Goal: Information Seeking & Learning: Learn about a topic

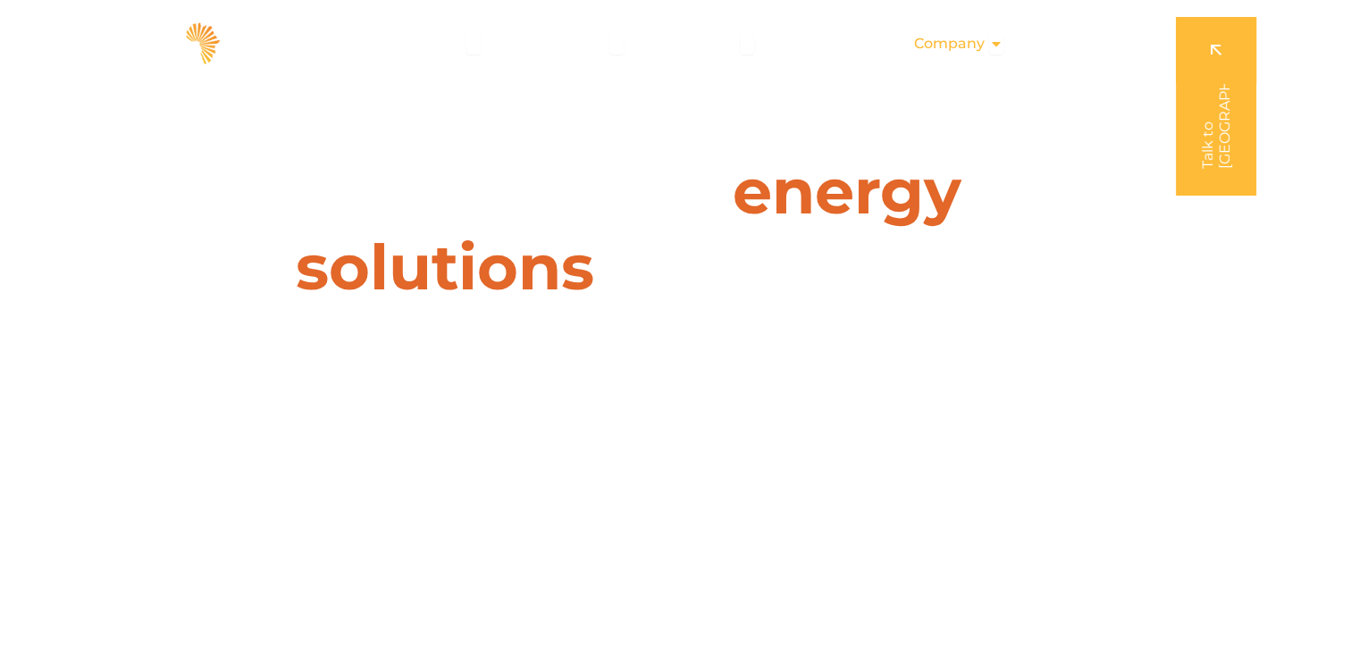
click at [961, 43] on span "Company" at bounding box center [949, 43] width 71 height 21
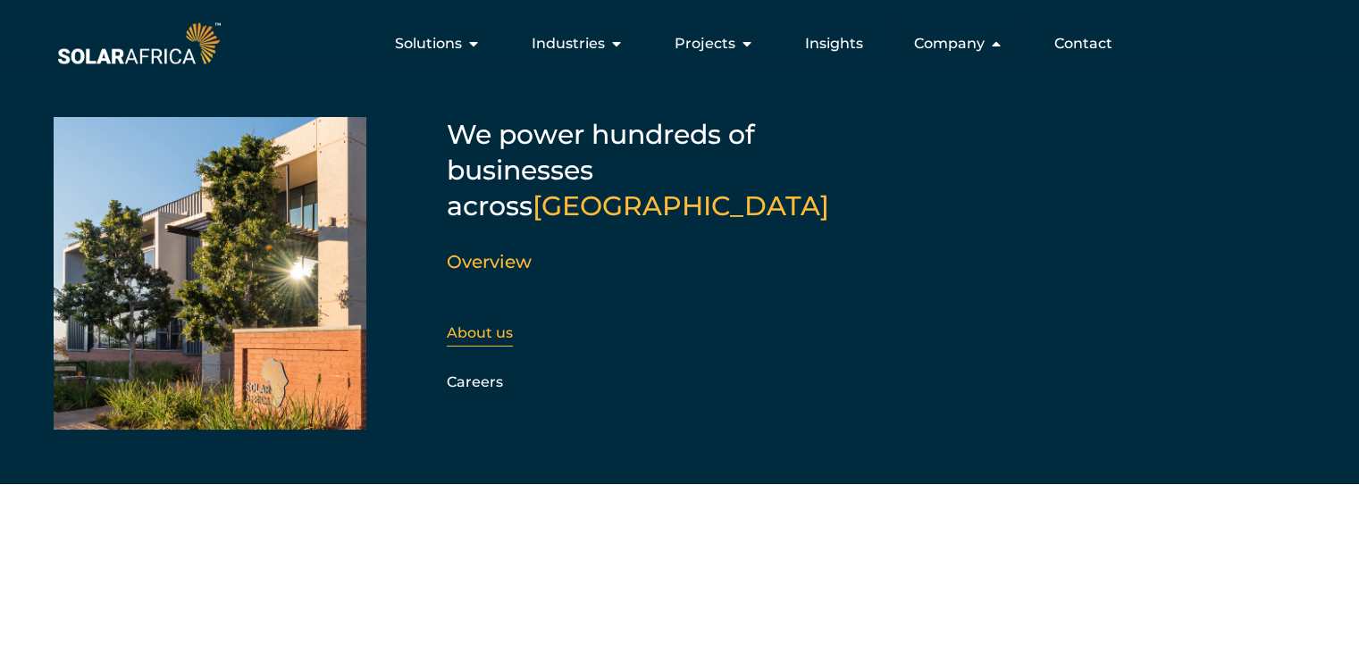
click at [487, 324] on link "About us" at bounding box center [480, 332] width 66 height 17
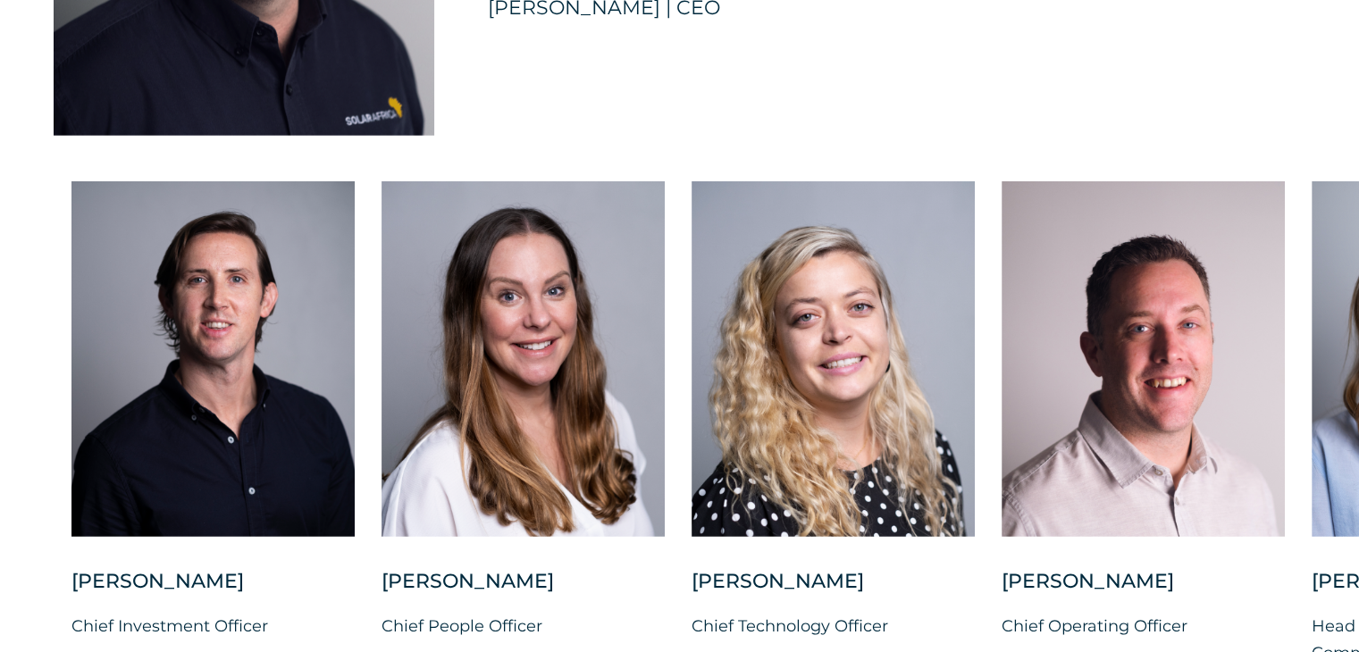
scroll to position [4468, 0]
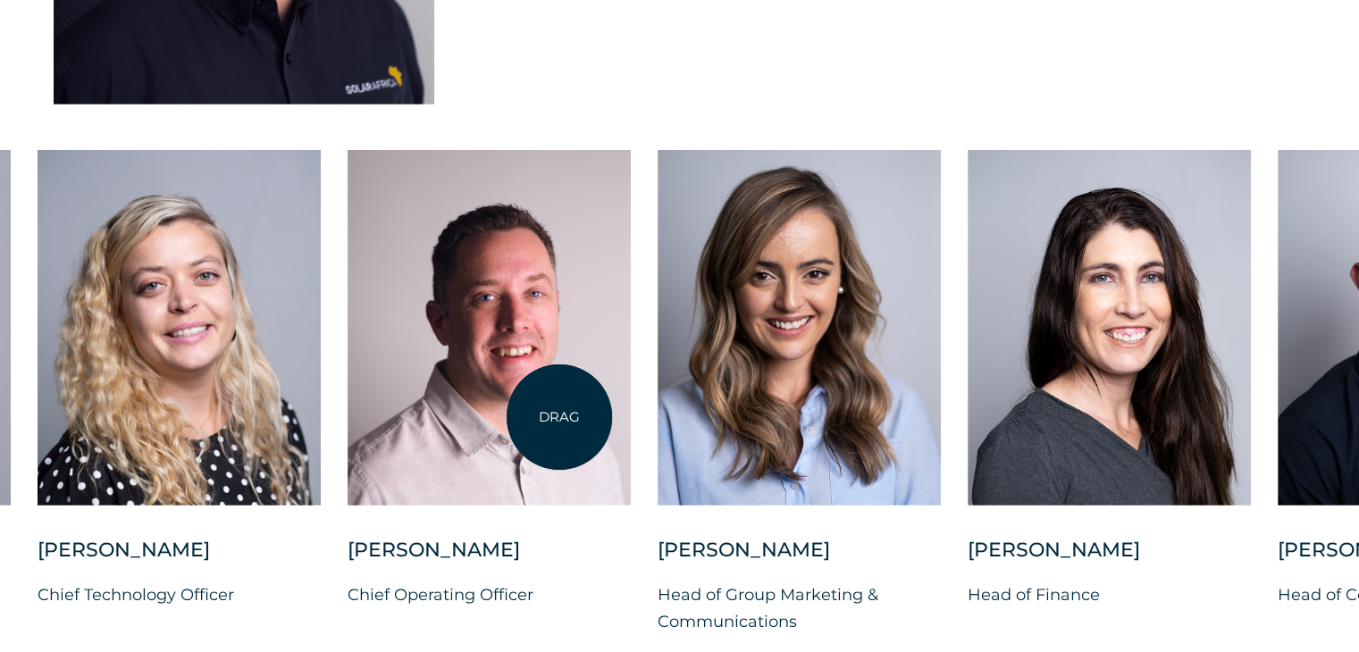
drag, startPoint x: 1213, startPoint y: 381, endPoint x: 523, endPoint y: 419, distance: 691.8
click at [523, 419] on div at bounding box center [489, 328] width 283 height 356
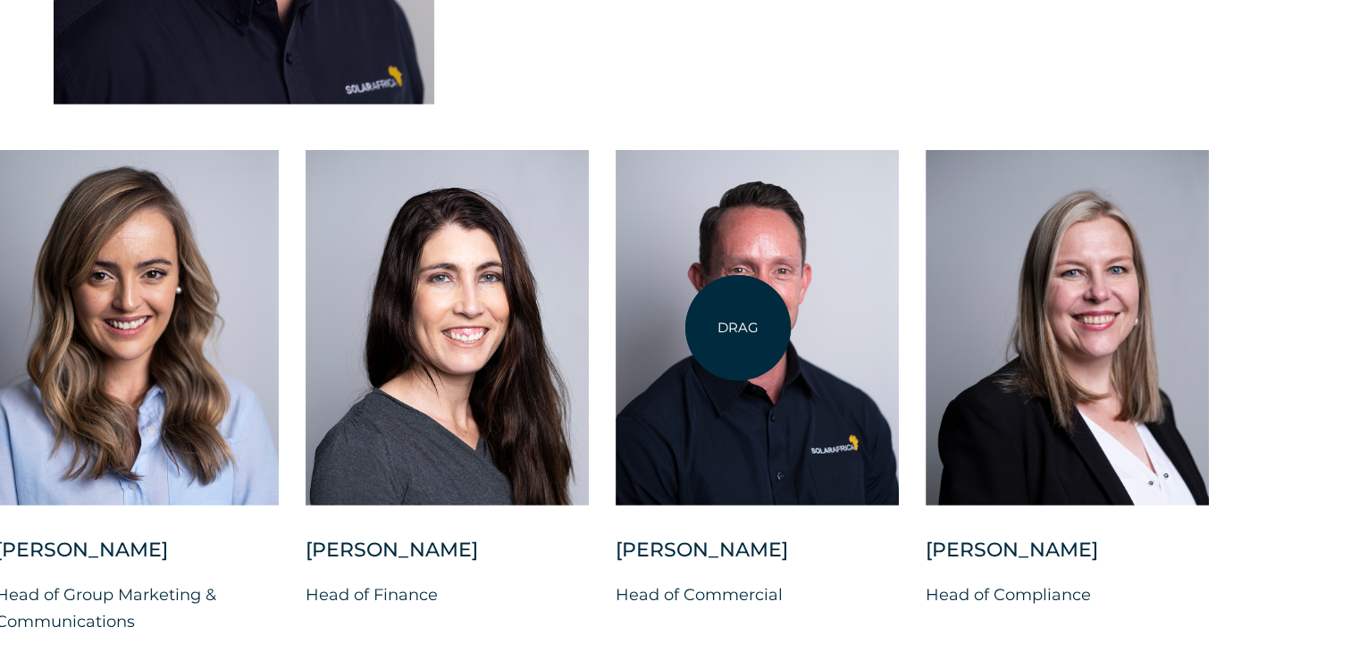
drag, startPoint x: 1070, startPoint y: 333, endPoint x: 738, endPoint y: 328, distance: 332.4
click at [738, 328] on div at bounding box center [757, 328] width 283 height 356
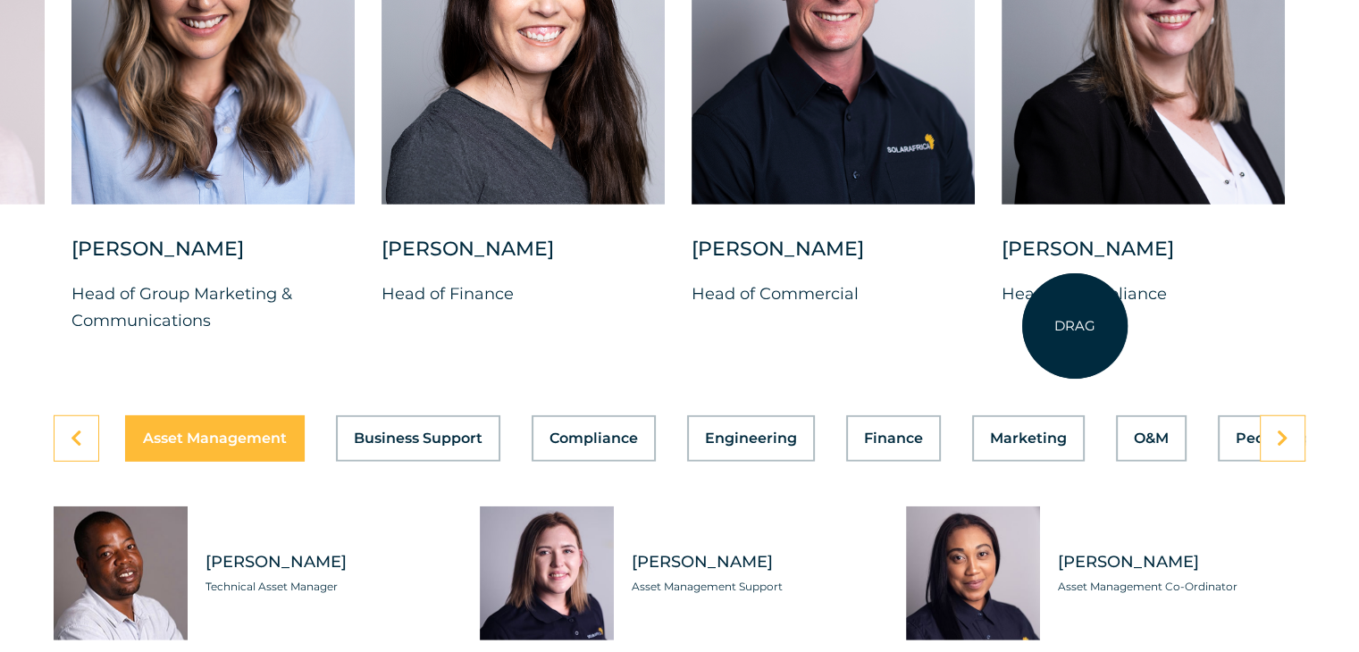
scroll to position [4825, 0]
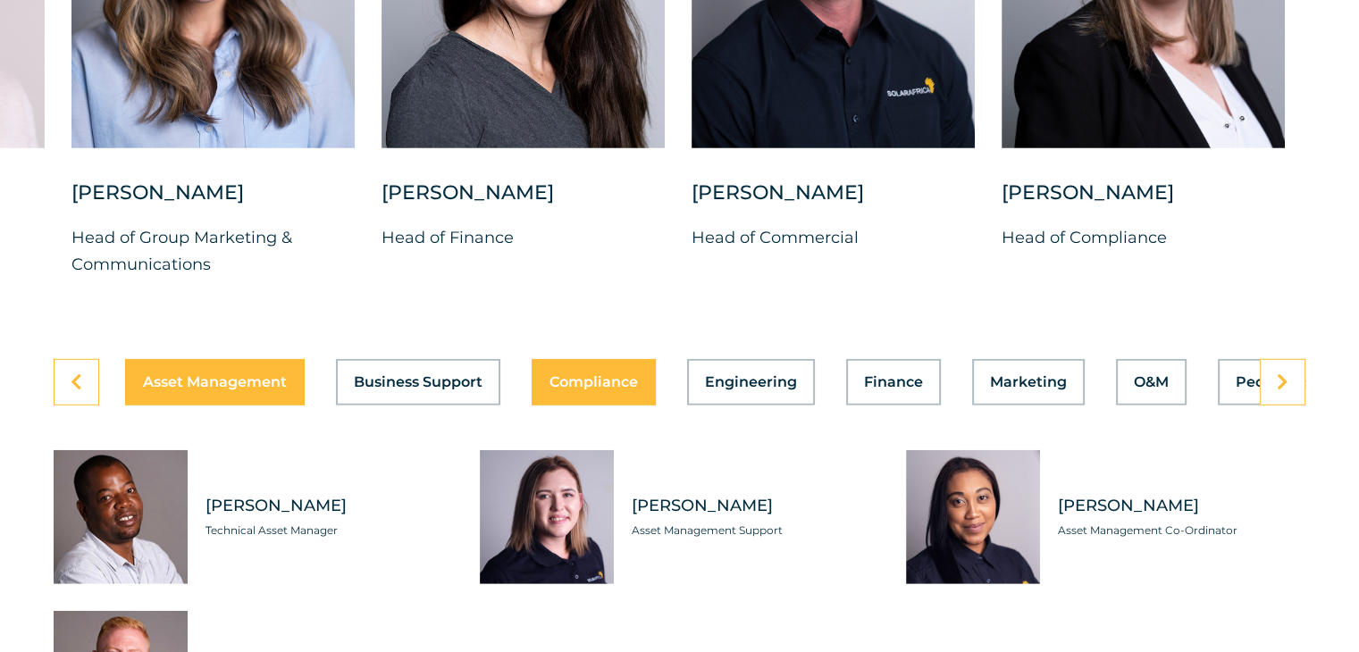
click at [568, 375] on span "Compliance" at bounding box center [594, 382] width 88 height 14
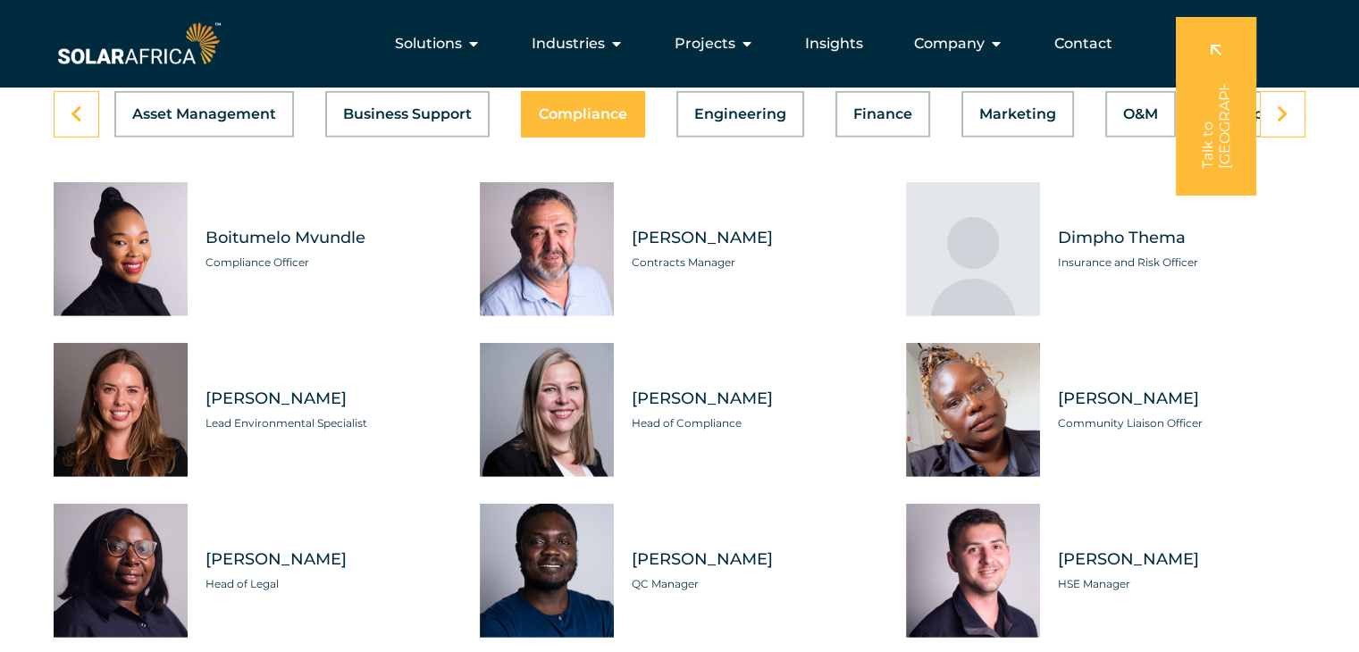
scroll to position [0, 17]
drag, startPoint x: 872, startPoint y: 105, endPoint x: 550, endPoint y: 137, distance: 323.3
click at [550, 137] on div "Asset Management Business Support Compliance Engineering Finance Marketing O&M …" at bounding box center [680, 445] width 1252 height 708
click at [1128, 107] on span "O&M" at bounding box center [1134, 114] width 35 height 14
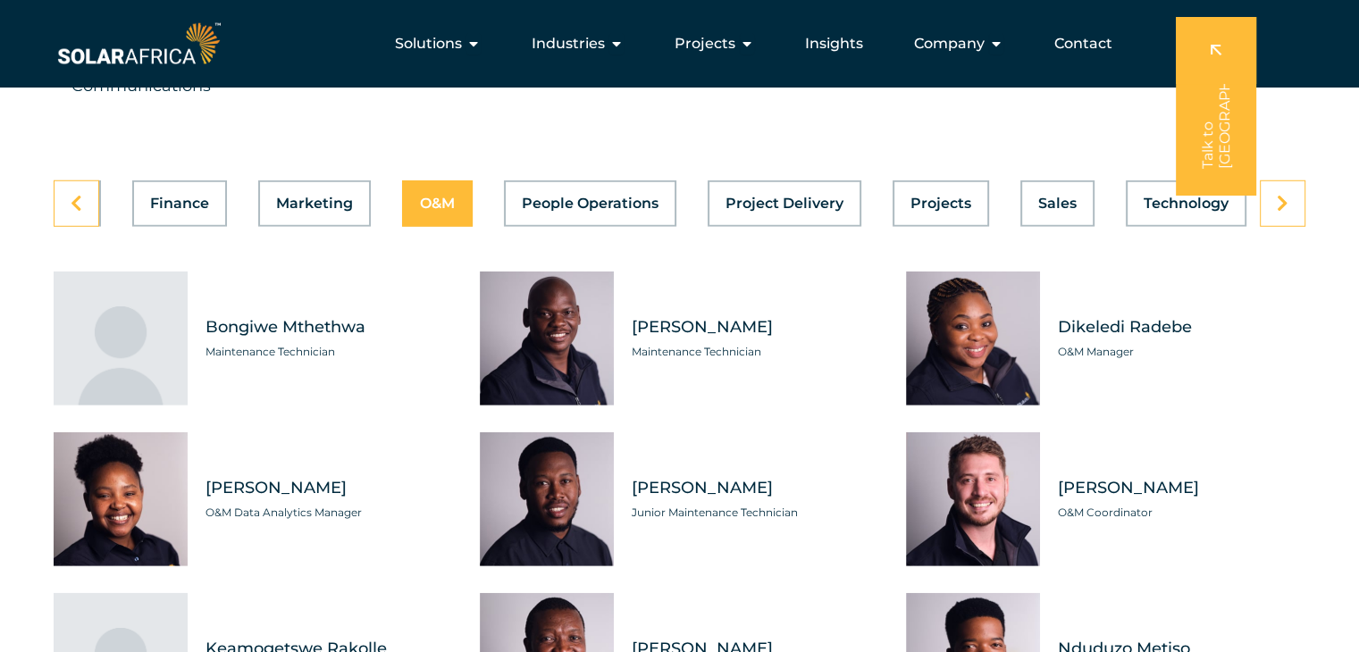
scroll to position [4736, 0]
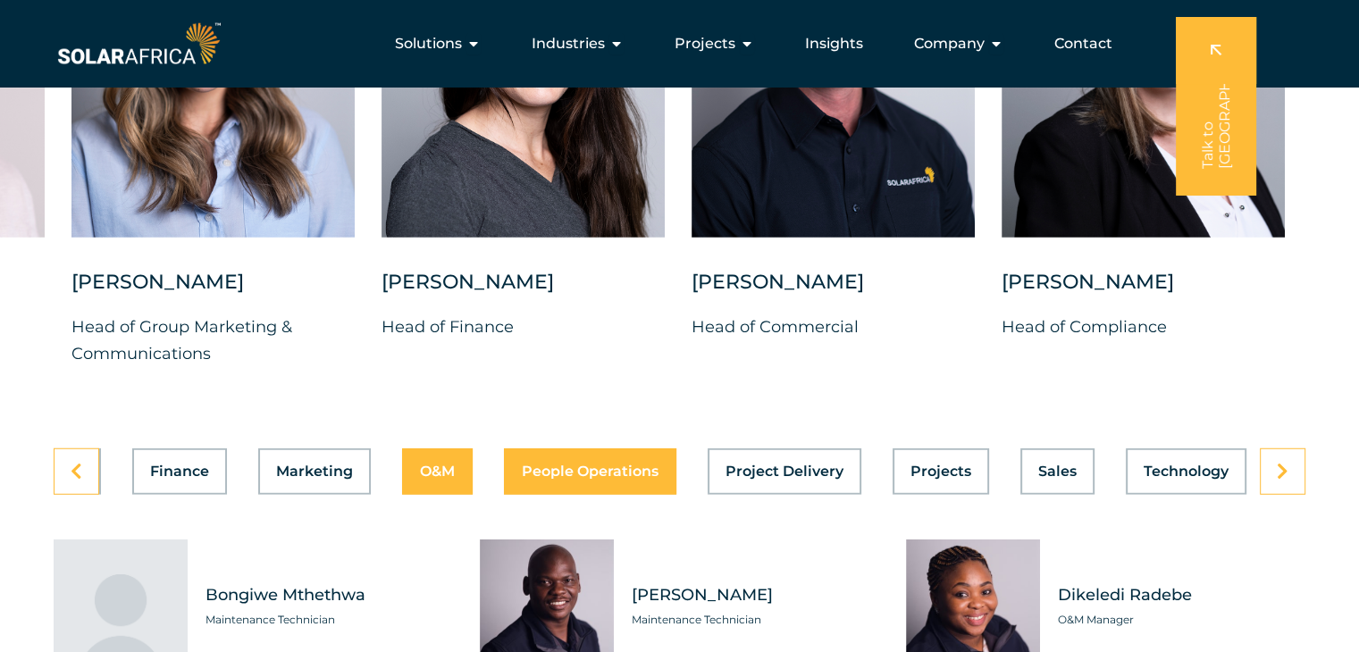
click at [615, 465] on span "People Operations" at bounding box center [590, 472] width 137 height 14
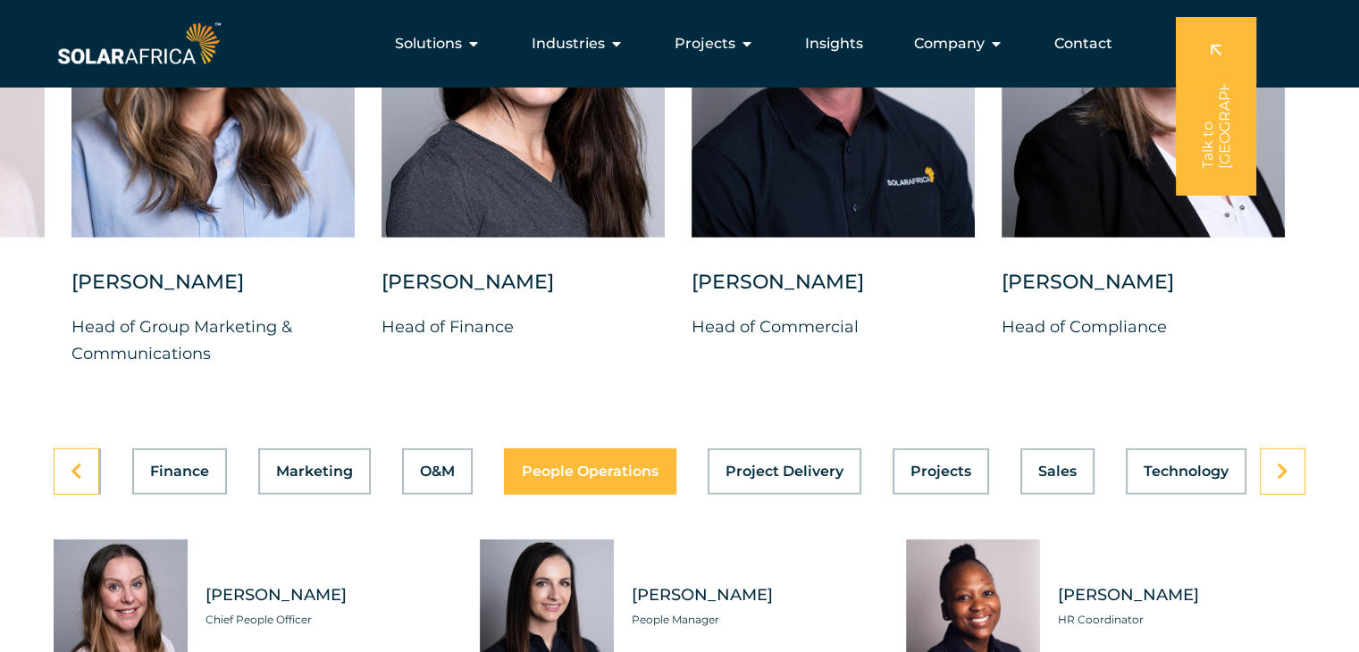
scroll to position [0, 714]
click at [756, 465] on span "Project Delivery" at bounding box center [785, 472] width 118 height 14
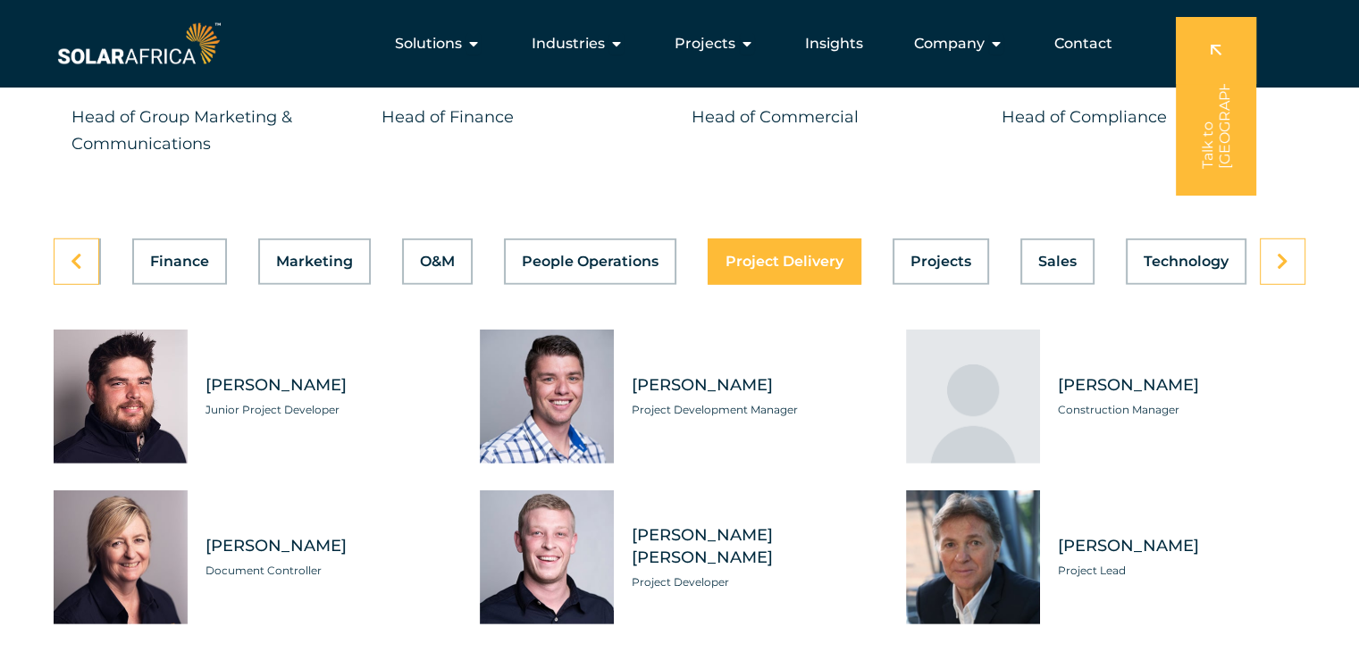
scroll to position [4914, 0]
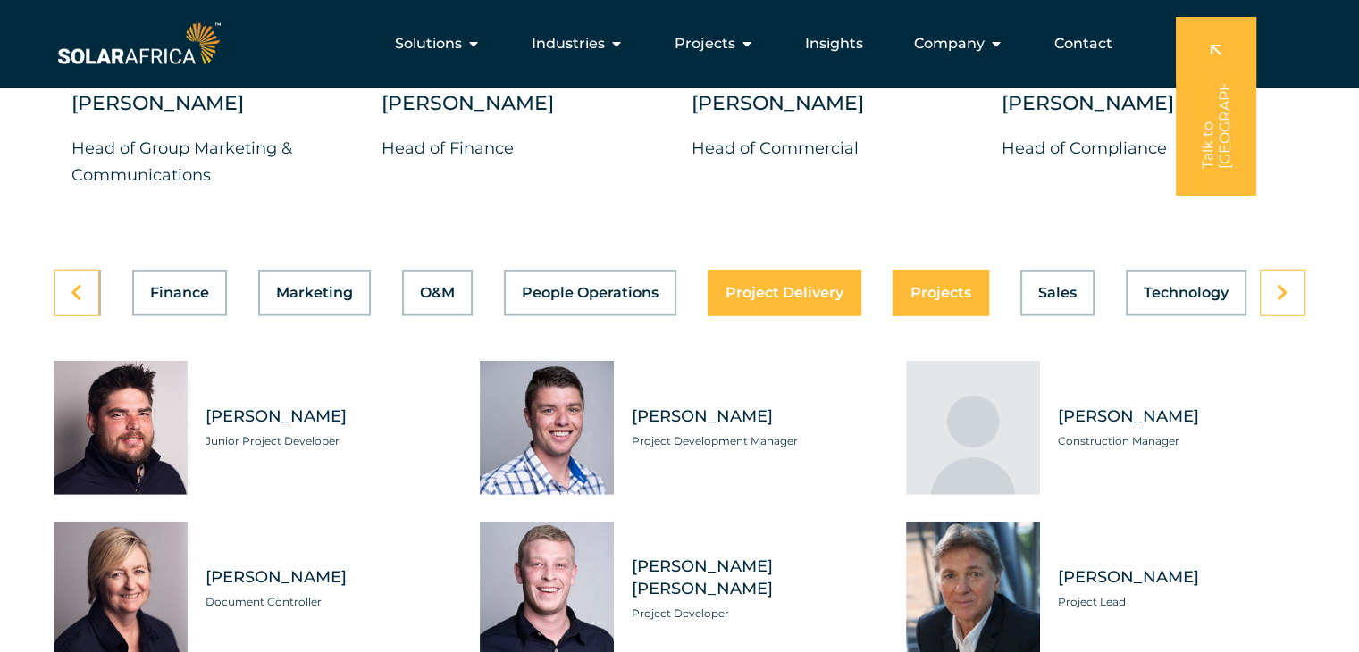
click at [929, 286] on span "Projects" at bounding box center [941, 293] width 61 height 14
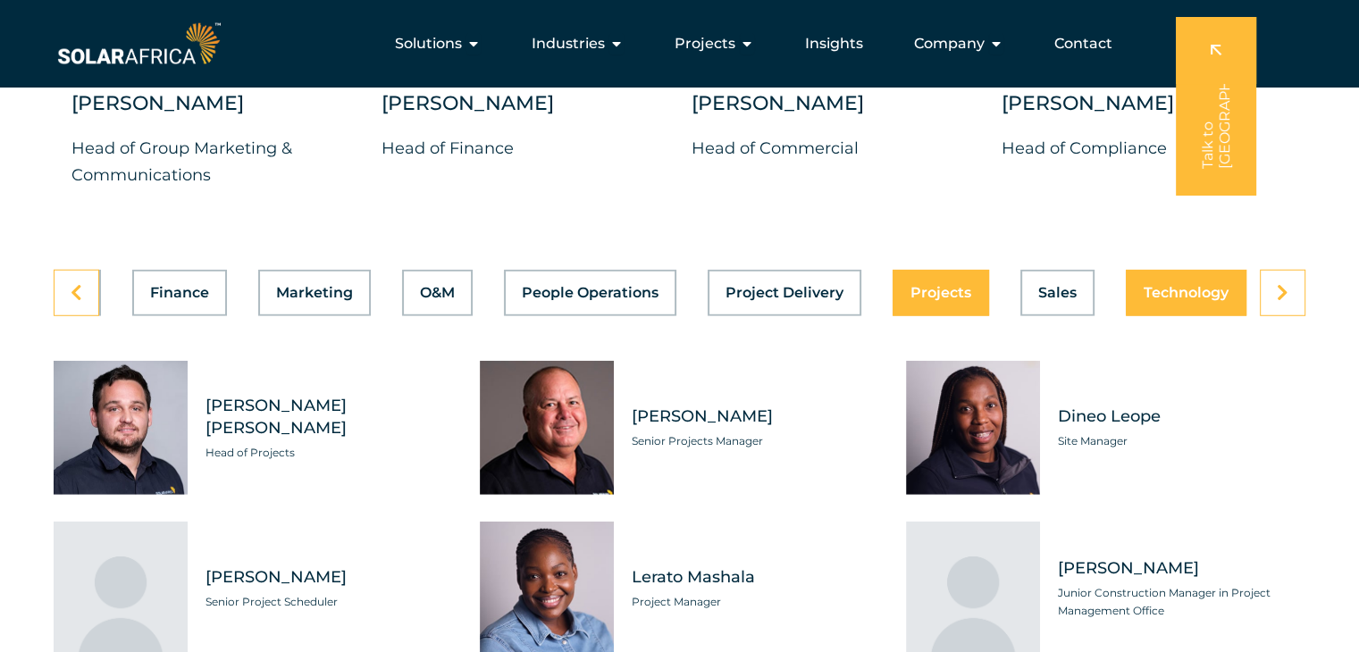
click at [1189, 286] on span "Technology" at bounding box center [1186, 293] width 85 height 14
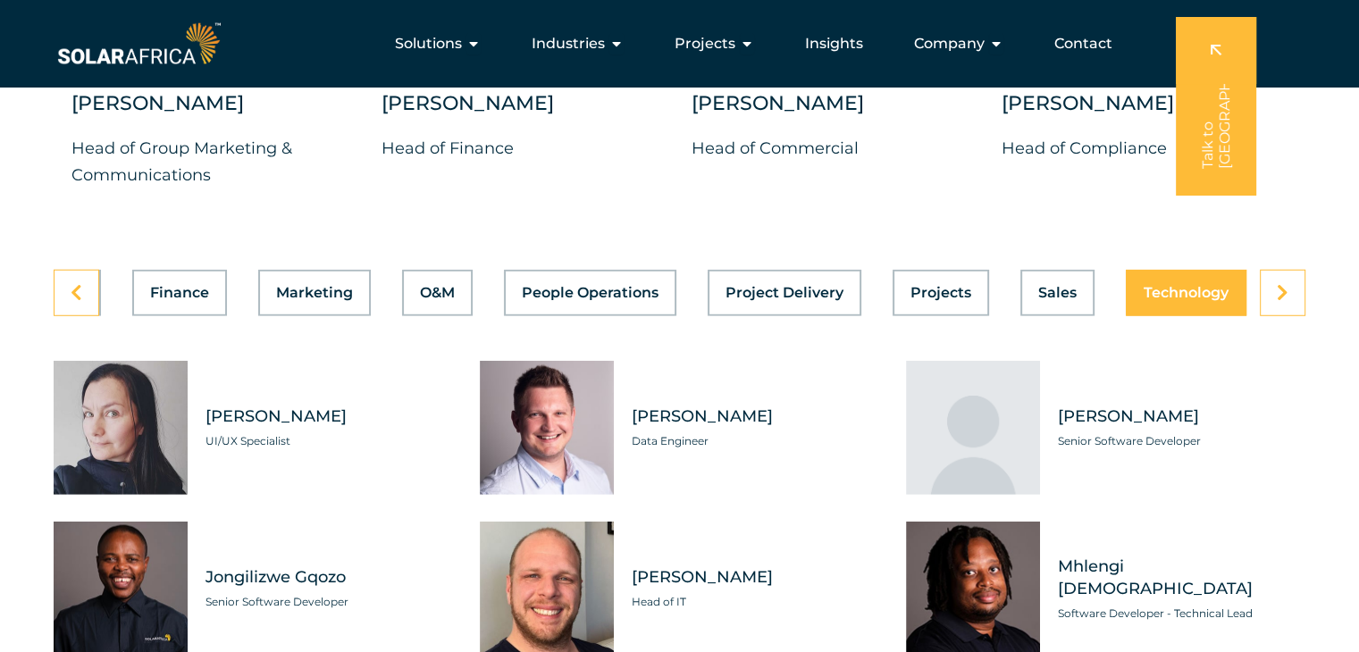
scroll to position [0, 714]
click at [1291, 281] on link at bounding box center [1283, 293] width 46 height 46
click at [1052, 286] on span "Sales" at bounding box center [1057, 293] width 38 height 14
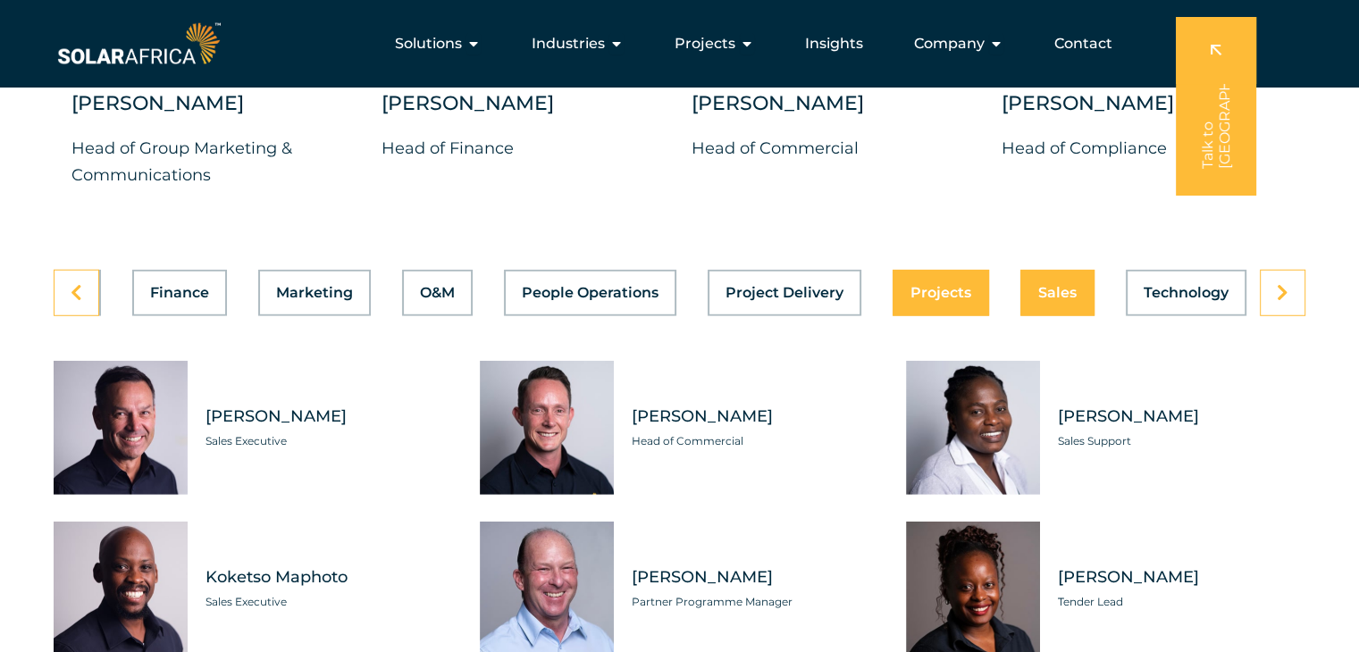
click at [927, 286] on span "Projects" at bounding box center [941, 293] width 61 height 14
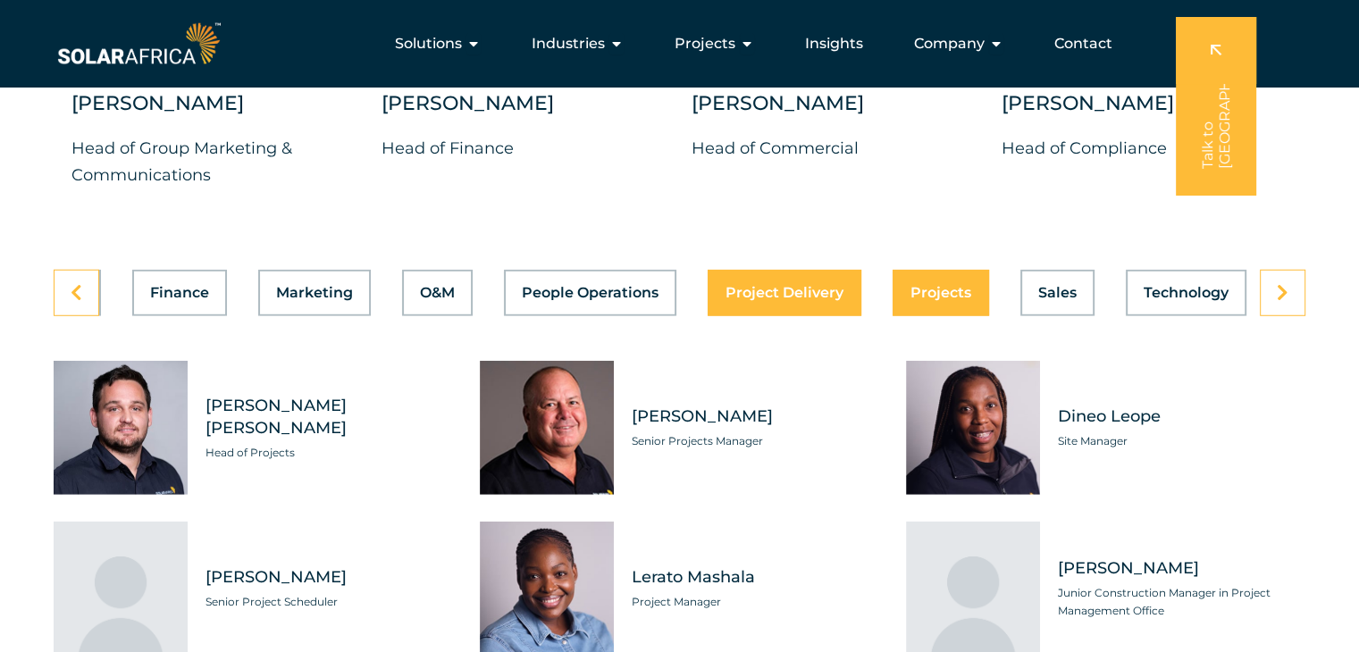
click at [800, 286] on span "Project Delivery" at bounding box center [785, 293] width 118 height 14
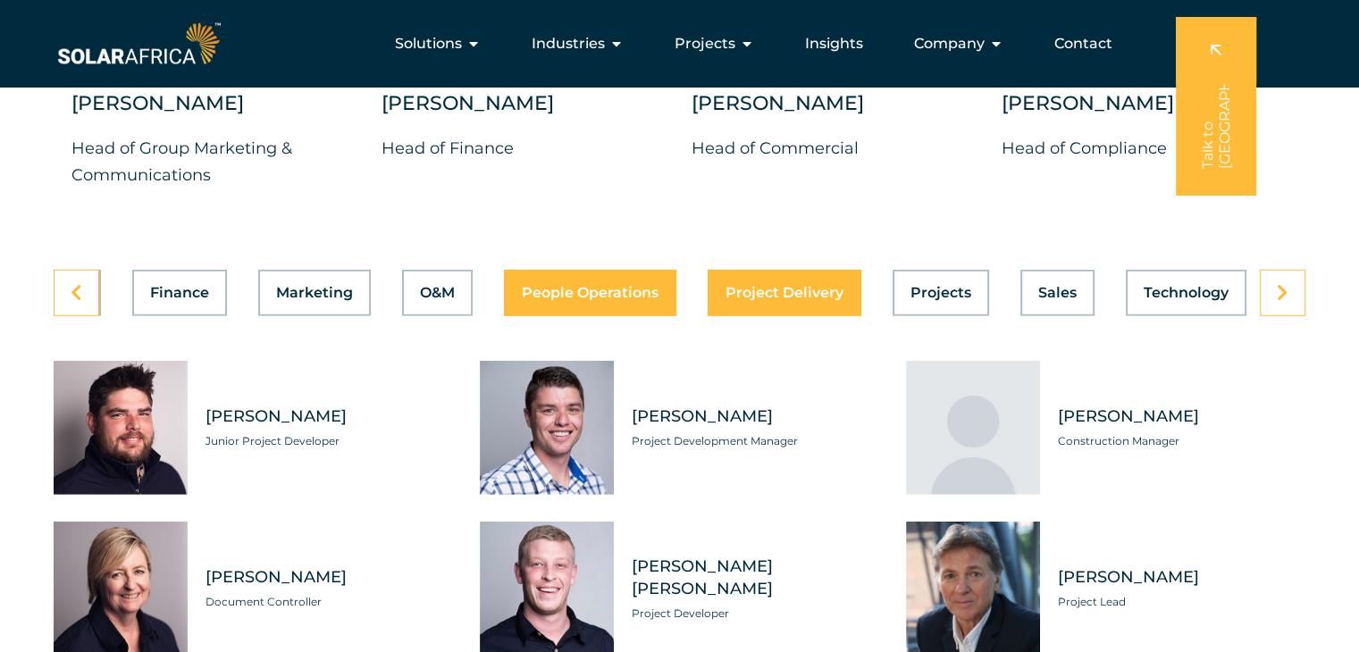
click at [589, 286] on span "People Operations" at bounding box center [590, 293] width 137 height 14
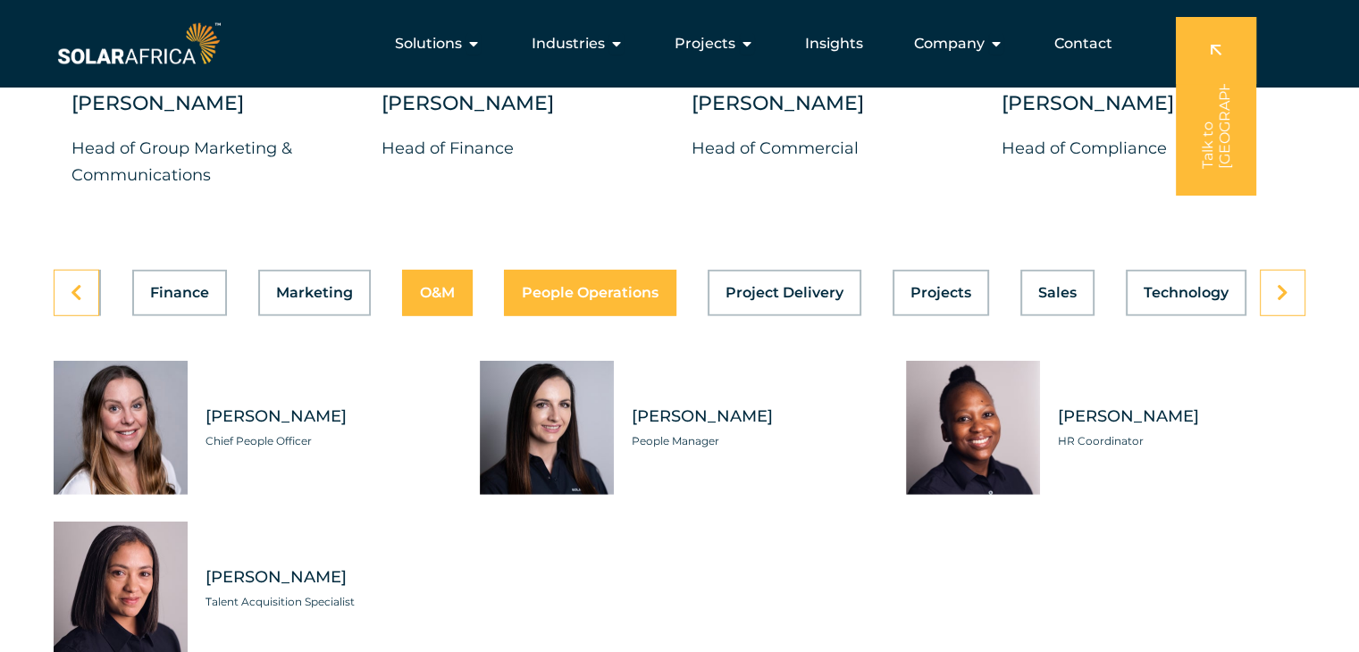
click at [441, 286] on span "O&M" at bounding box center [437, 293] width 35 height 14
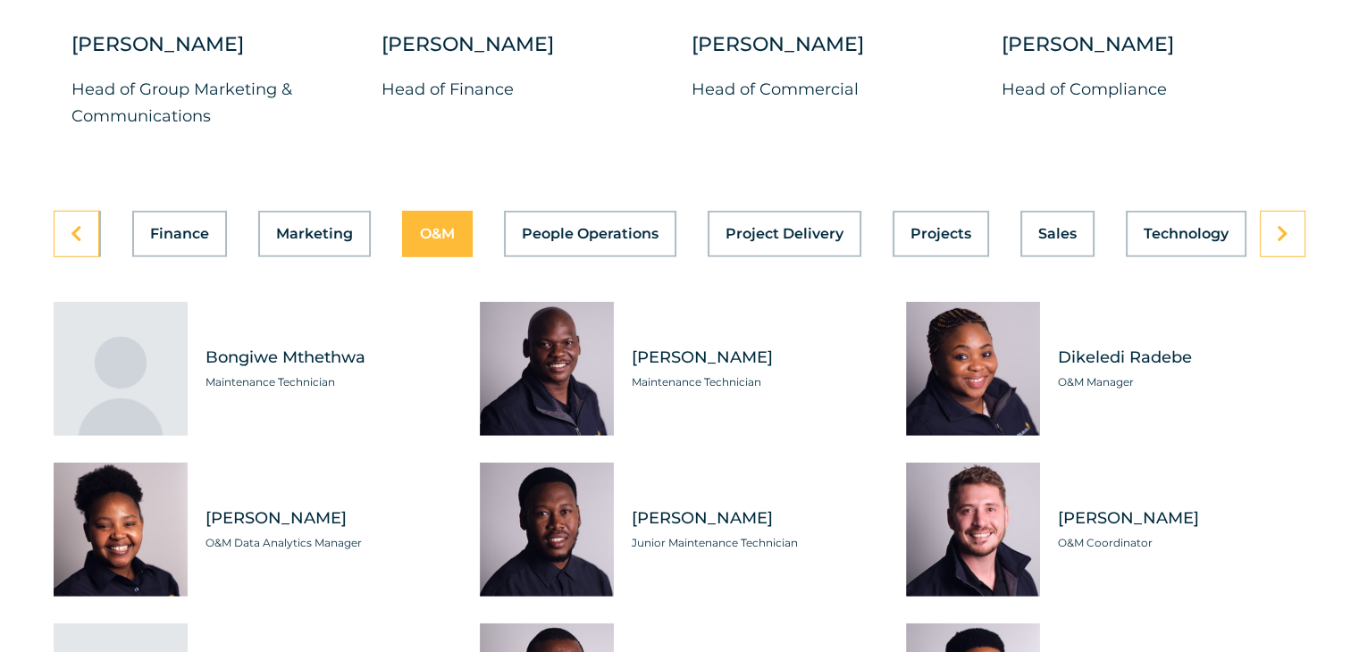
scroll to position [5004, 0]
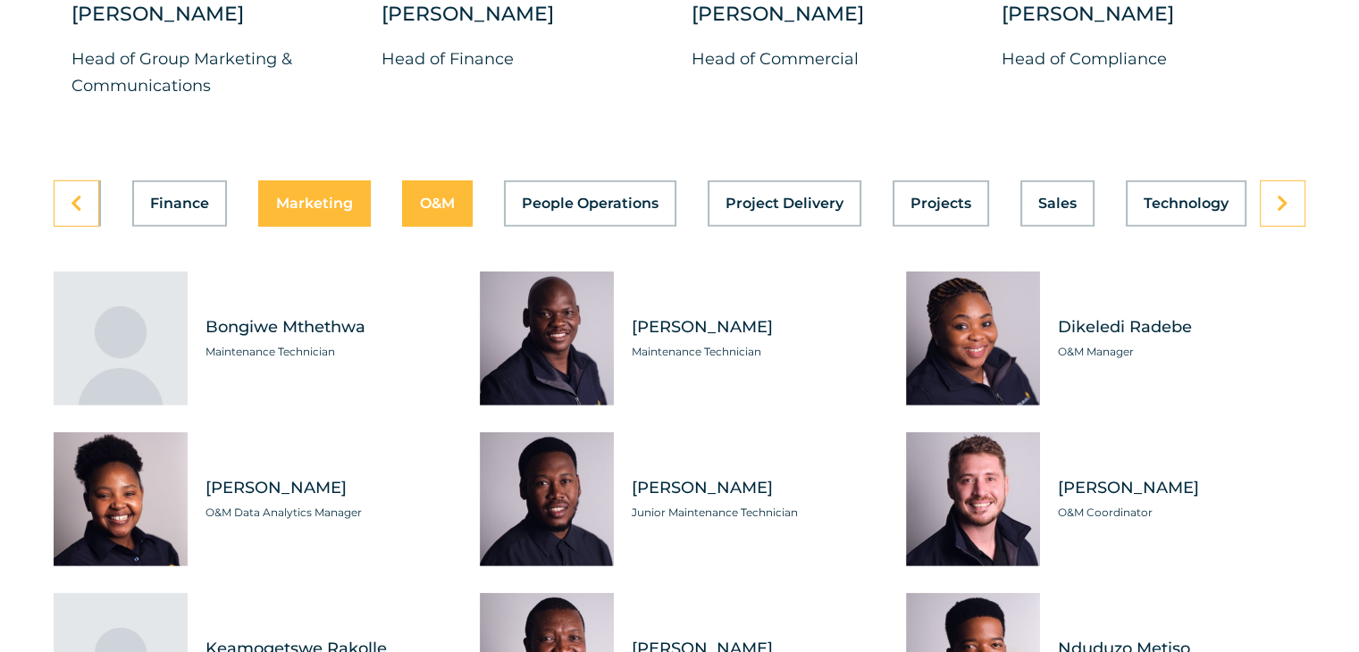
click at [321, 197] on span "Marketing" at bounding box center [314, 204] width 77 height 14
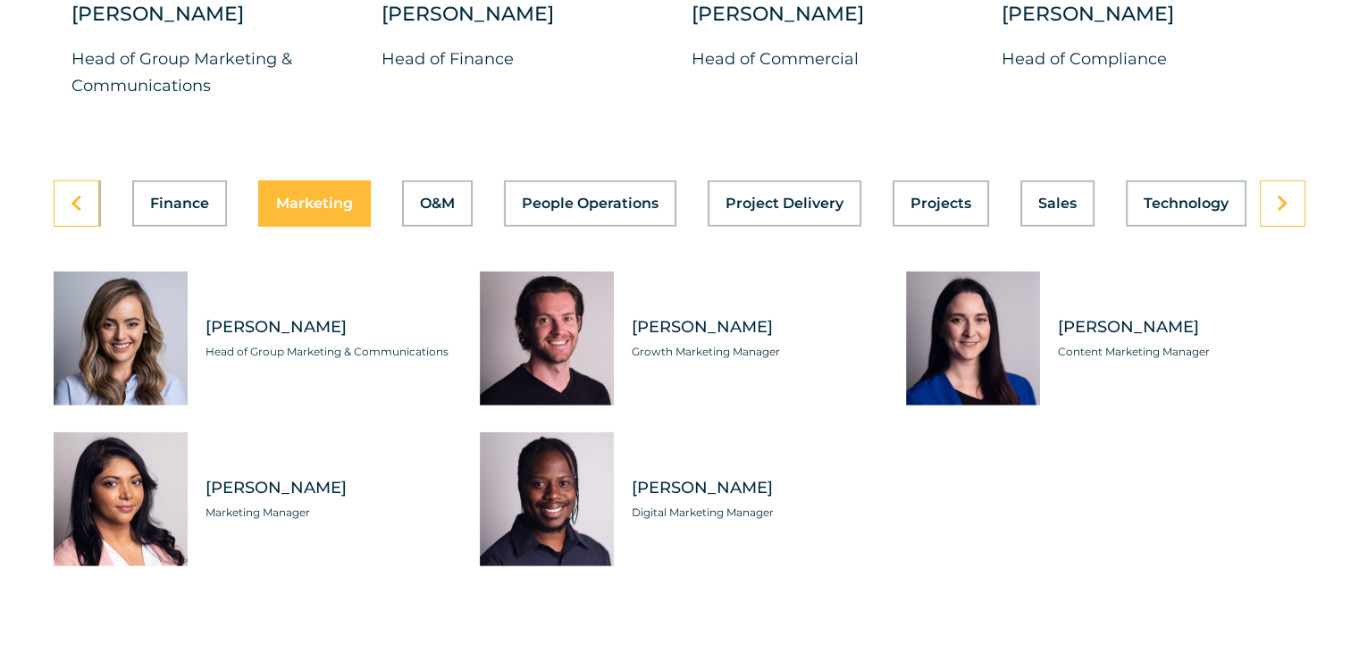
scroll to position [0, 714]
